Goal: Task Accomplishment & Management: Use online tool/utility

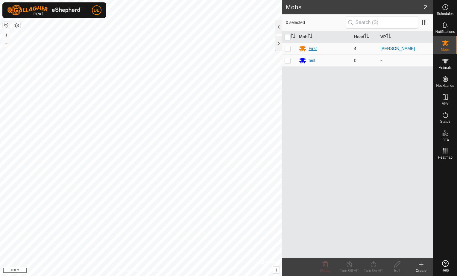
click at [311, 50] on div "First" at bounding box center [313, 49] width 8 height 6
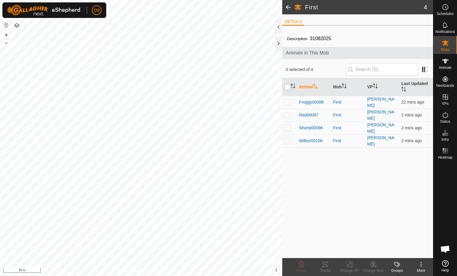
click at [289, 86] on input "checkbox" at bounding box center [288, 87] width 6 height 6
checkbox input "true"
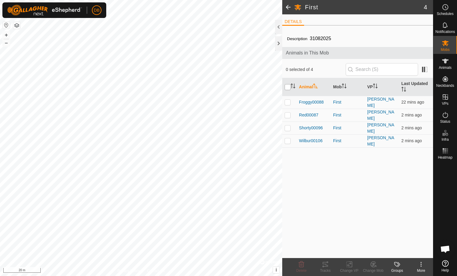
checkbox input "true"
click at [324, 262] on icon at bounding box center [325, 264] width 7 height 7
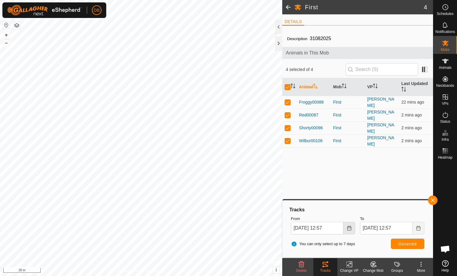
click at [350, 228] on icon "Choose Date" at bounding box center [349, 228] width 5 height 5
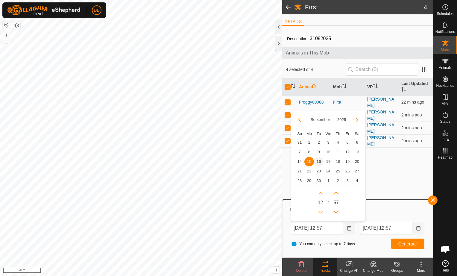
click at [320, 160] on span "16" at bounding box center [319, 162] width 10 height 10
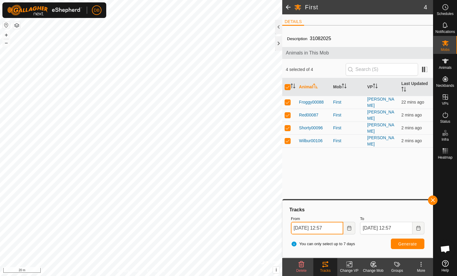
drag, startPoint x: 324, startPoint y: 228, endPoint x: 339, endPoint y: 226, distance: 14.3
click at [339, 226] on input "[DATE] 12:57" at bounding box center [317, 228] width 52 height 13
type input "[DATE] 0600"
click at [416, 243] on span "Generate" at bounding box center [408, 244] width 19 height 5
click at [348, 226] on icon "Choose Date" at bounding box center [349, 228] width 4 height 5
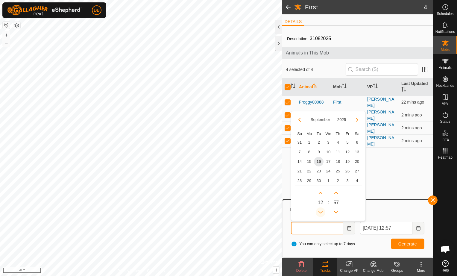
click at [323, 212] on button "Previous Hour" at bounding box center [321, 213] width 10 height 10
click at [324, 212] on span "Previous Hour" at bounding box center [324, 212] width 0 height 0
click at [323, 212] on button "Previous Hour" at bounding box center [321, 213] width 10 height 10
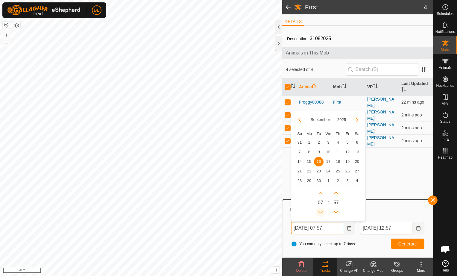
click at [321, 212] on button "Previous Hour" at bounding box center [321, 213] width 10 height 10
click at [322, 212] on span "Previous Hour" at bounding box center [322, 212] width 0 height 0
click at [321, 193] on button "Next Hour" at bounding box center [321, 193] width 10 height 10
type input "[DATE] 06:57"
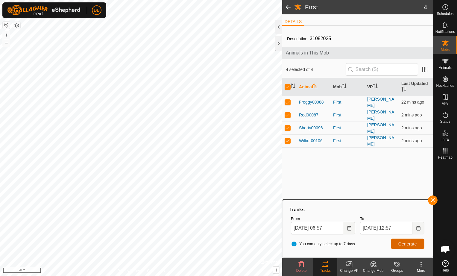
click at [415, 245] on span "Generate" at bounding box center [408, 244] width 19 height 5
click at [288, 114] on p-checkbox at bounding box center [288, 115] width 6 height 5
checkbox input "false"
click at [287, 128] on p-checkbox at bounding box center [288, 128] width 6 height 5
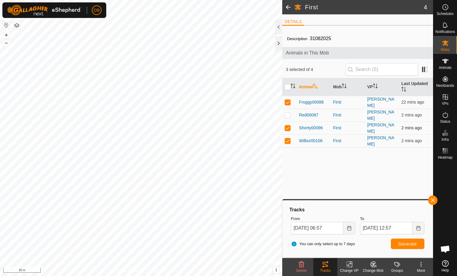
checkbox input "false"
click at [289, 140] on p-checkbox at bounding box center [288, 140] width 6 height 5
checkbox input "false"
click at [408, 244] on span "Generate" at bounding box center [408, 244] width 19 height 5
click at [286, 113] on p-checkbox at bounding box center [288, 115] width 6 height 5
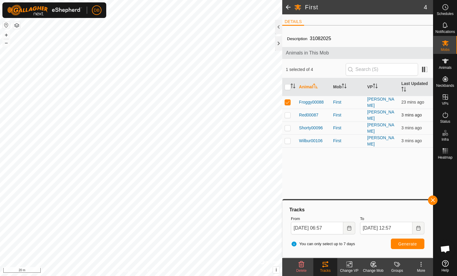
checkbox input "true"
click at [290, 102] on p-checkbox at bounding box center [288, 102] width 6 height 5
checkbox input "false"
click at [398, 245] on button "Generate" at bounding box center [408, 244] width 34 height 10
click at [286, 116] on p-checkbox at bounding box center [288, 115] width 6 height 5
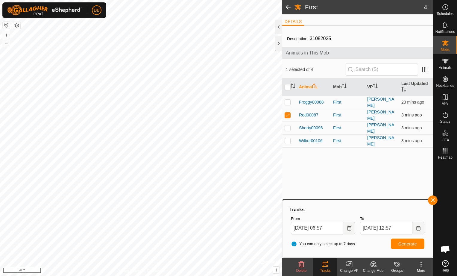
checkbox input "false"
click at [288, 126] on p-checkbox at bounding box center [288, 128] width 6 height 5
checkbox input "true"
click at [417, 245] on span "Generate" at bounding box center [408, 244] width 19 height 5
click at [288, 138] on p-checkbox at bounding box center [288, 140] width 6 height 5
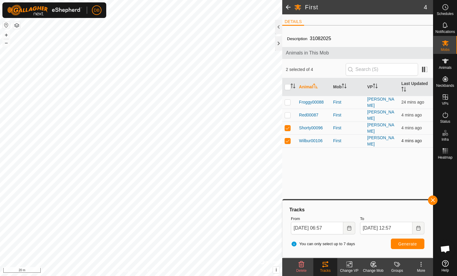
checkbox input "true"
click at [289, 127] on p-checkbox at bounding box center [288, 128] width 6 height 5
checkbox input "false"
click at [410, 244] on span "Generate" at bounding box center [408, 244] width 19 height 5
click at [349, 229] on icon "Choose Date" at bounding box center [349, 228] width 5 height 5
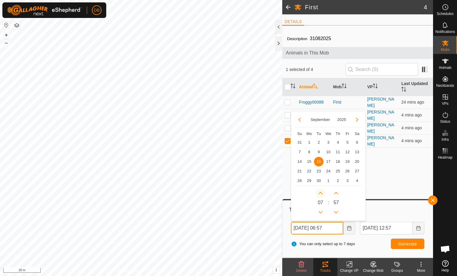
click at [321, 191] on button "Next Hour" at bounding box center [321, 193] width 10 height 10
click at [320, 193] on button "Next Hour" at bounding box center [321, 193] width 10 height 10
type input "[DATE] 09:57"
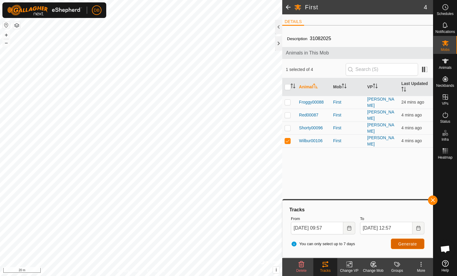
click at [401, 247] on span "Generate" at bounding box center [408, 244] width 19 height 5
click at [288, 126] on p-checkbox at bounding box center [288, 128] width 6 height 5
checkbox input "true"
click at [287, 101] on p-checkbox at bounding box center [288, 102] width 6 height 5
checkbox input "true"
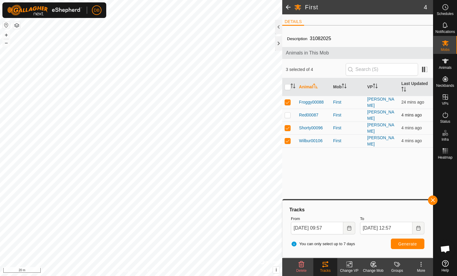
click at [287, 113] on p-checkbox at bounding box center [288, 115] width 6 height 5
checkbox input "true"
click at [408, 243] on span "Generate" at bounding box center [408, 244] width 19 height 5
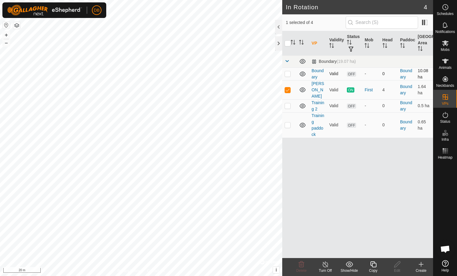
checkbox input "true"
checkbox input "false"
checkbox input "true"
